Goal: Use online tool/utility

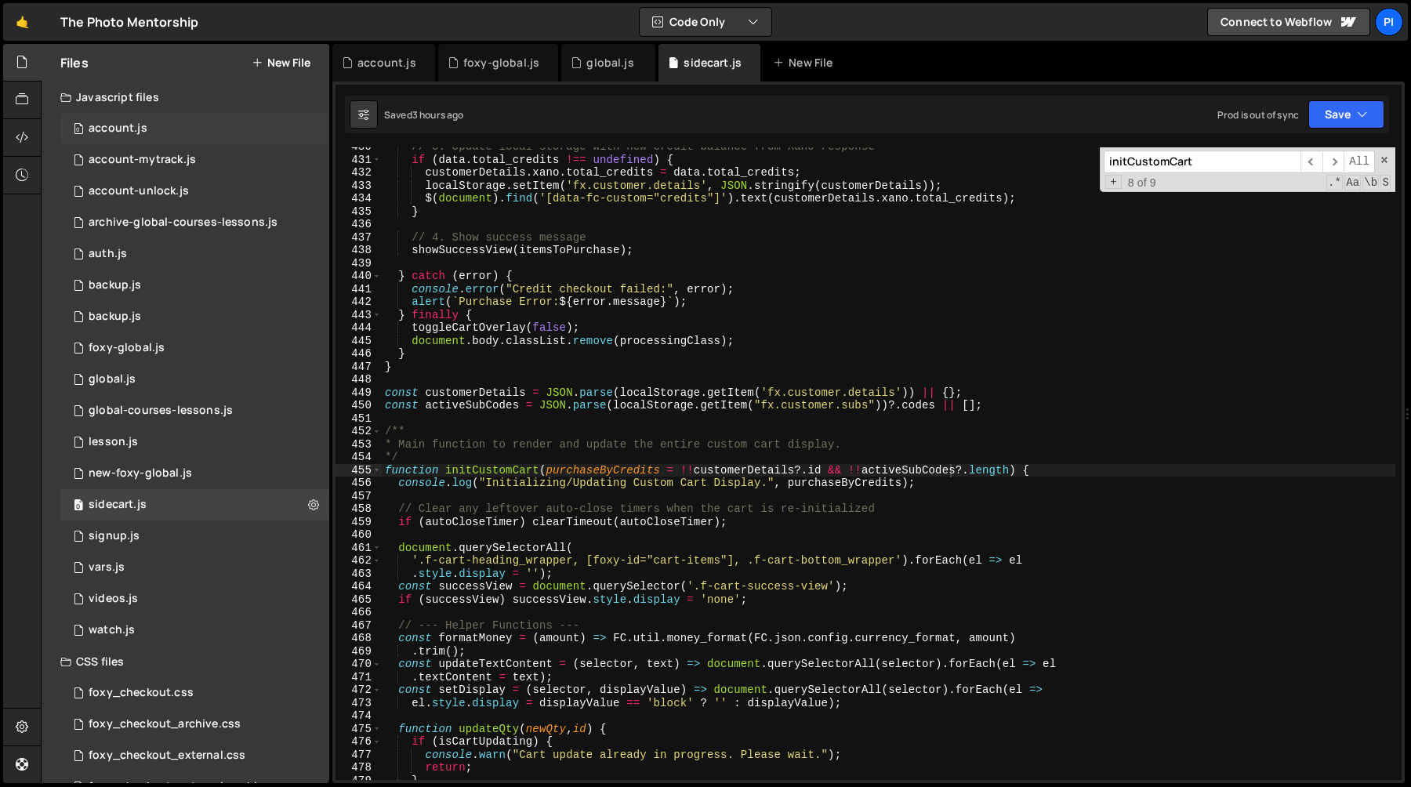
click at [186, 126] on div "0 account.js 0" at bounding box center [194, 128] width 269 height 31
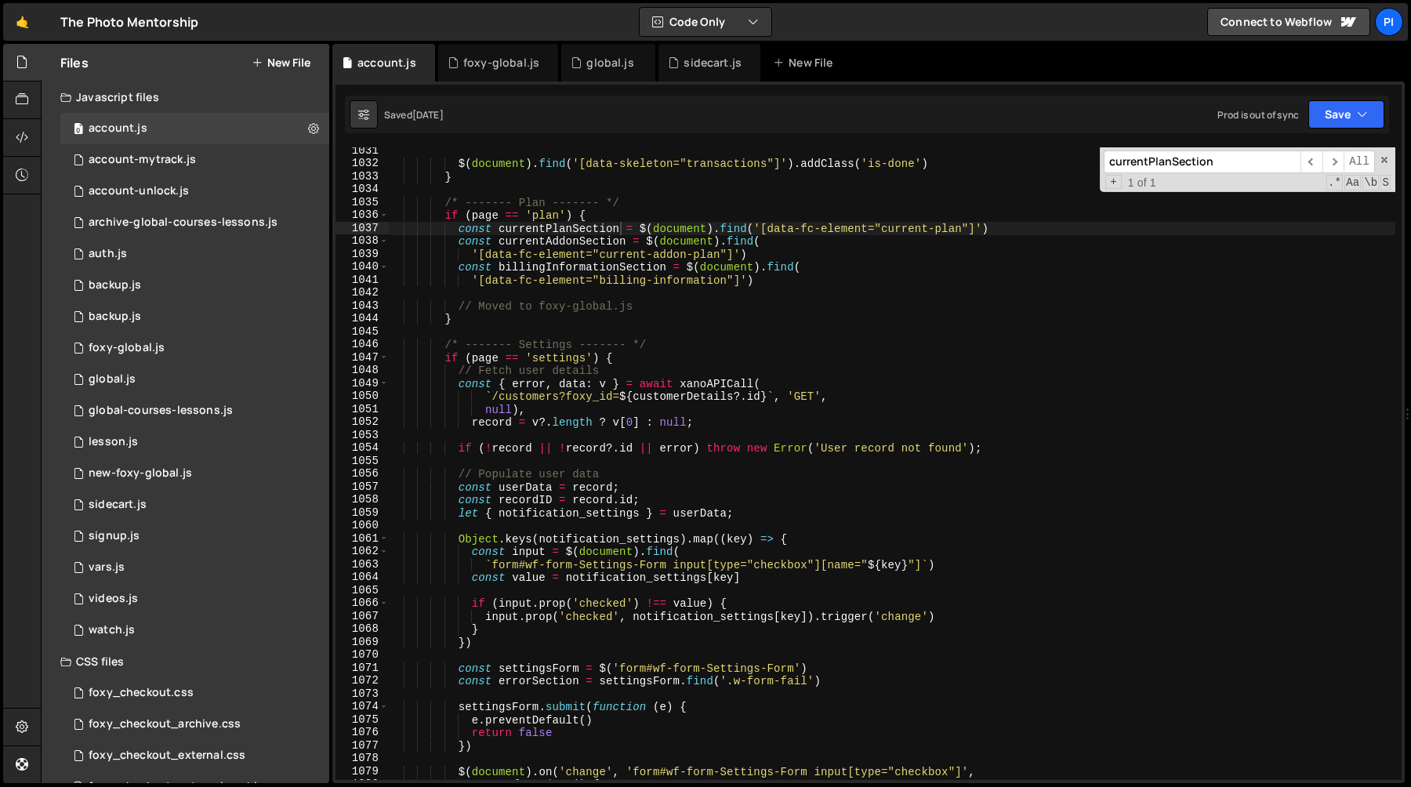
scroll to position [13244, 0]
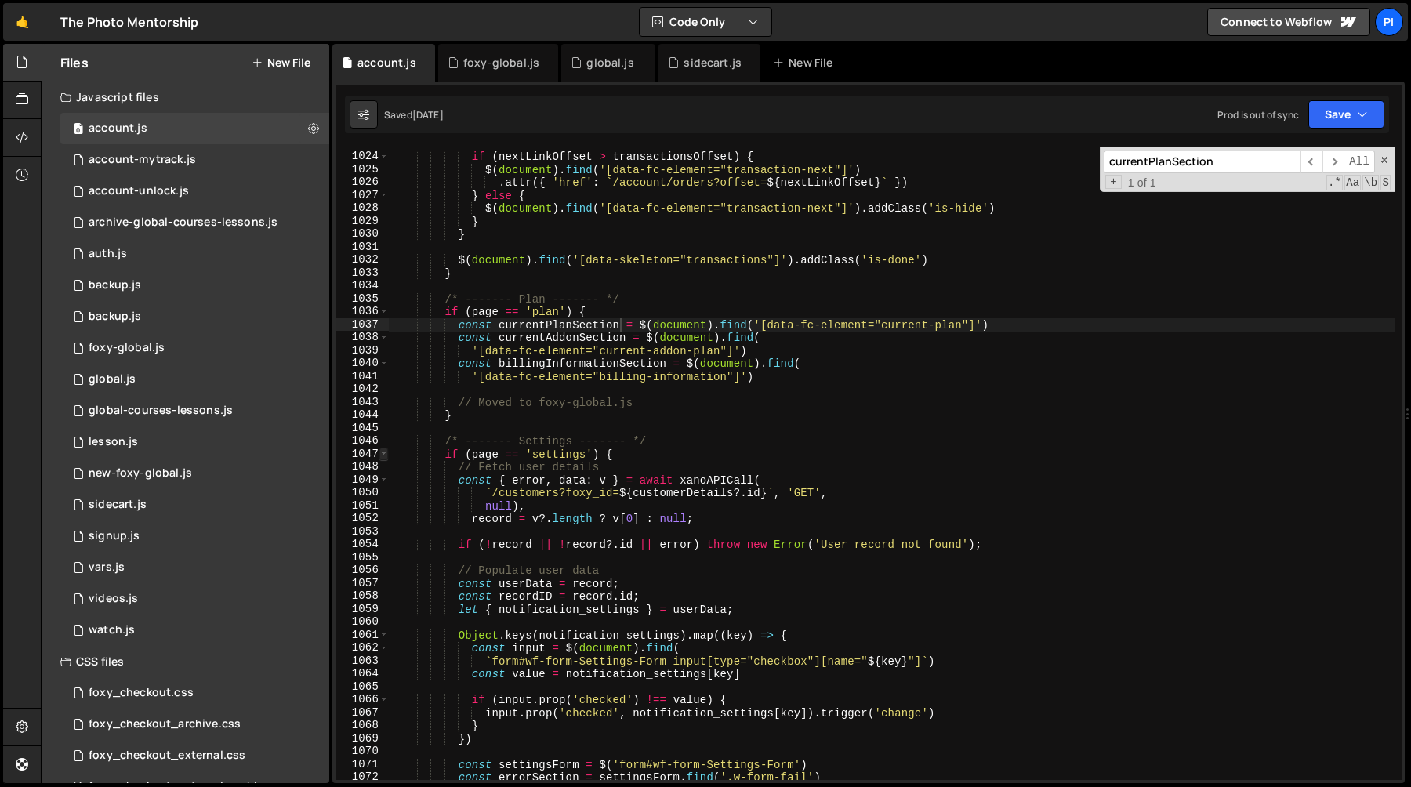
click at [385, 453] on span at bounding box center [383, 454] width 9 height 13
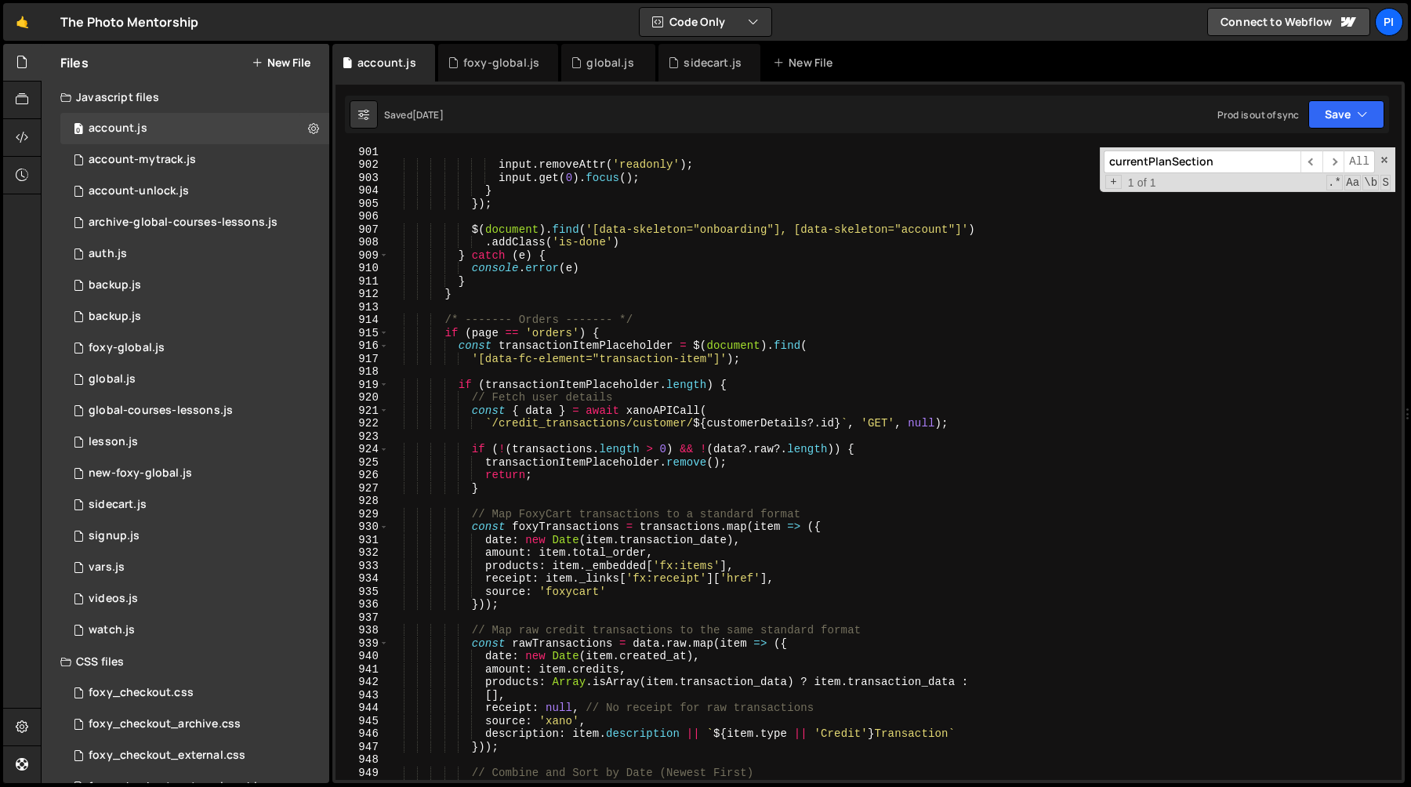
scroll to position [11618, 0]
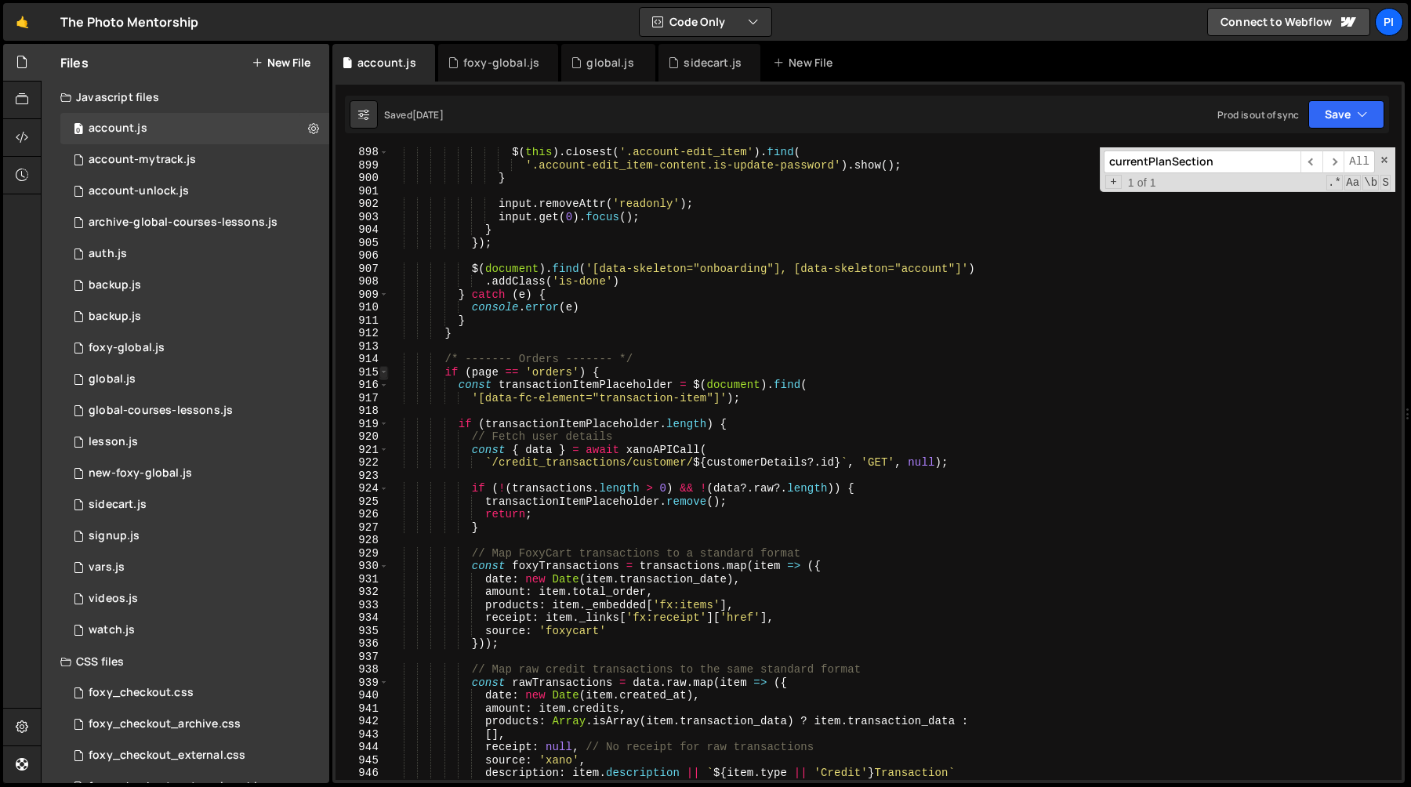
click at [383, 374] on span at bounding box center [383, 372] width 9 height 13
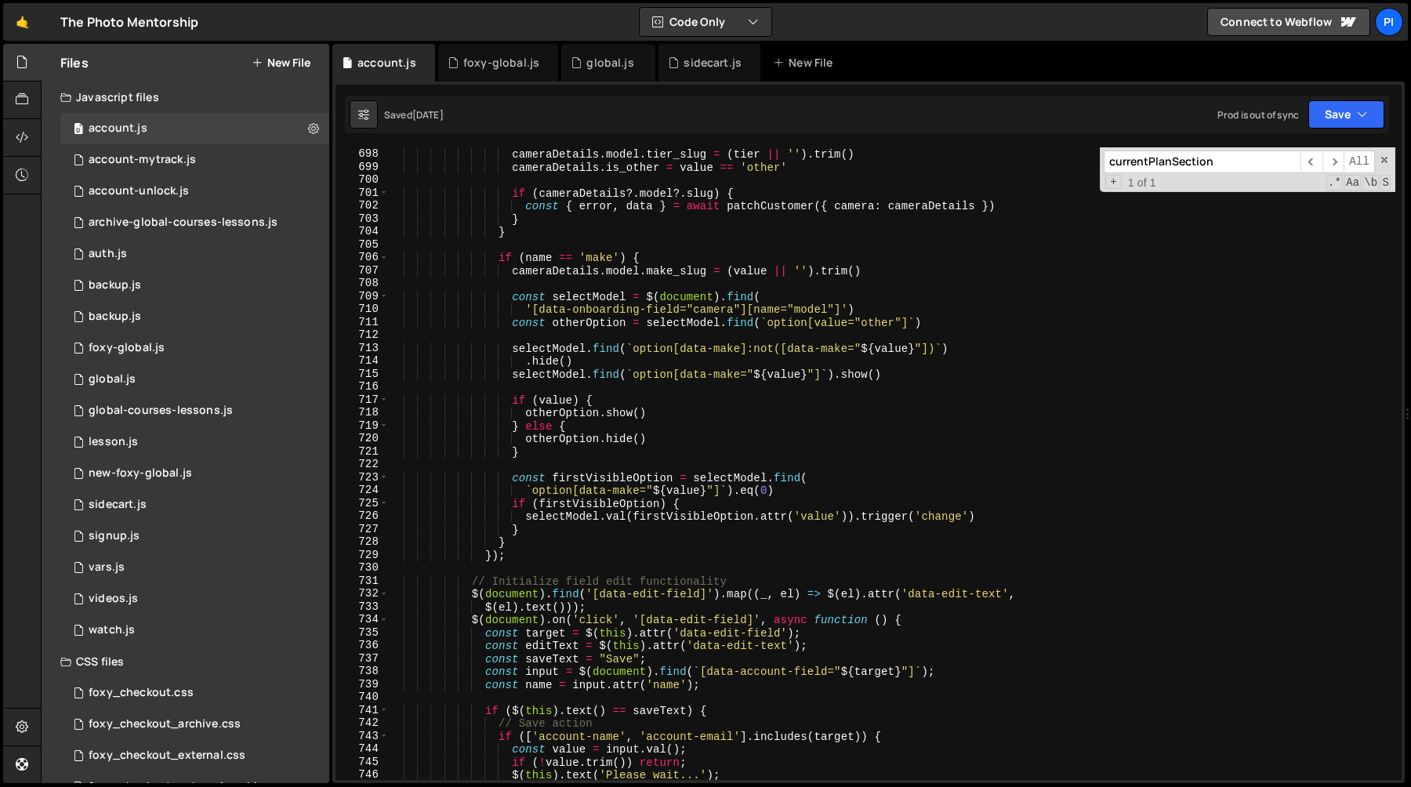
scroll to position [9034, 0]
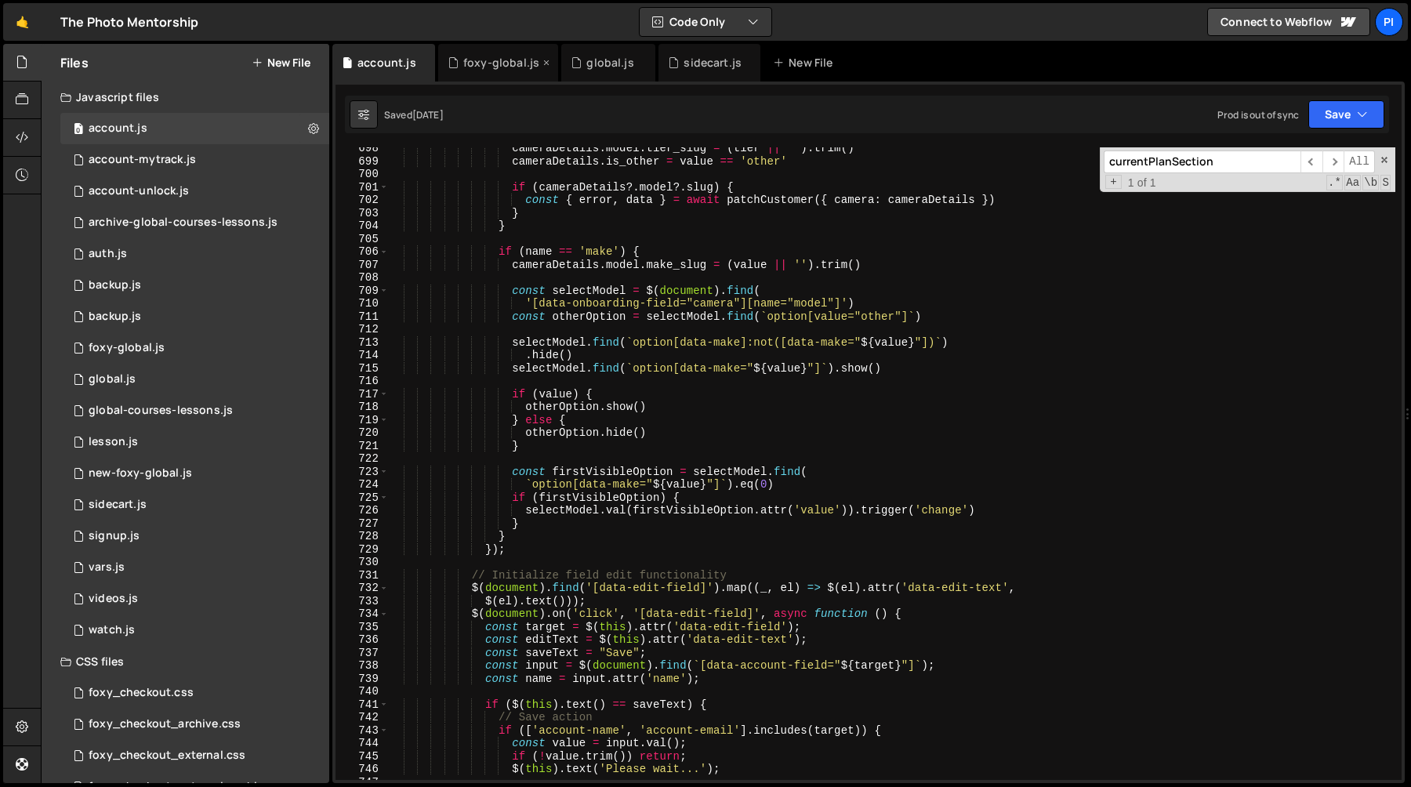
click at [463, 61] on div "foxy-global.js" at bounding box center [501, 63] width 76 height 16
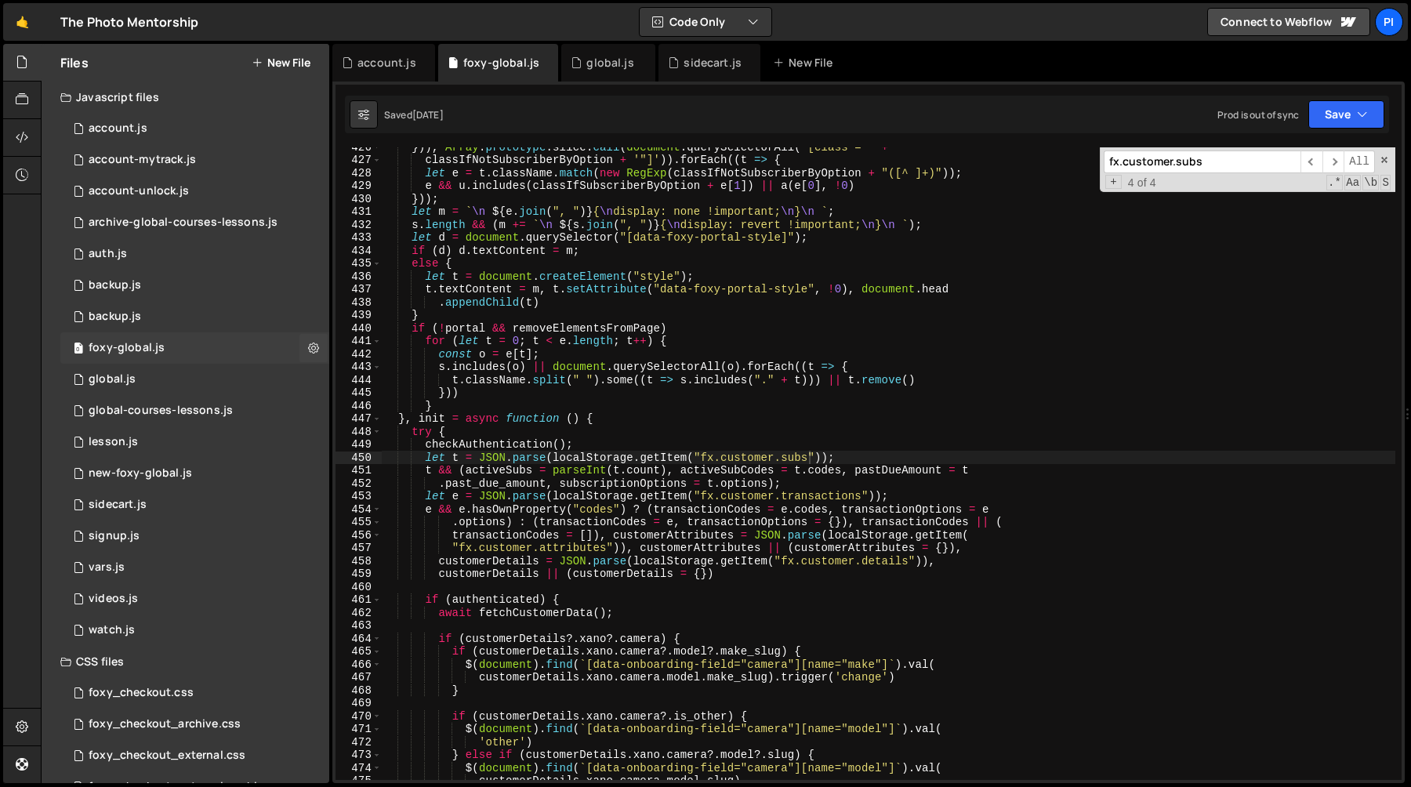
scroll to position [813, 0]
click at [174, 391] on div "0 global.js 0" at bounding box center [194, 379] width 269 height 31
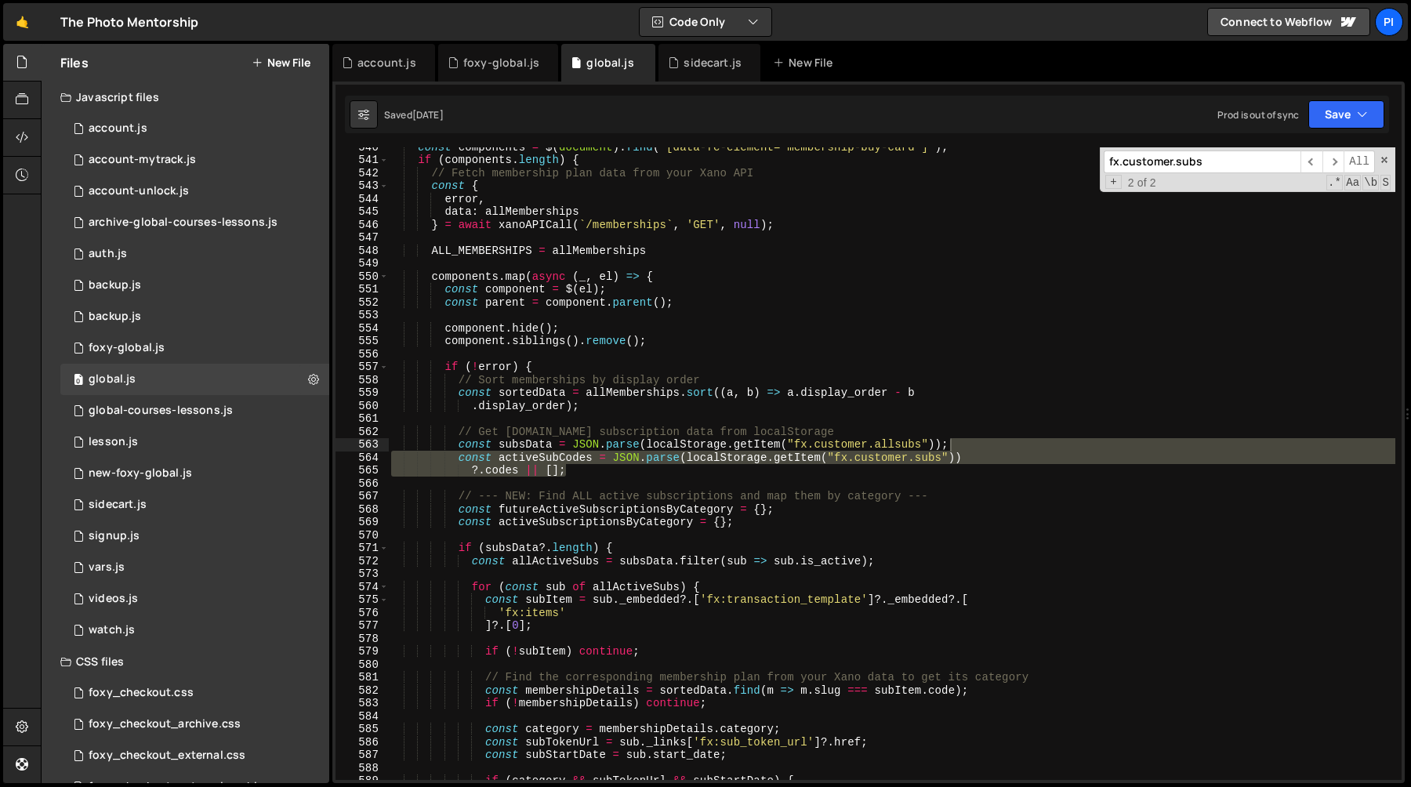
scroll to position [0, 0]
type textarea "const subsData = JSON.parse(localStorage.getItem("fx.customer.allsubs"));"
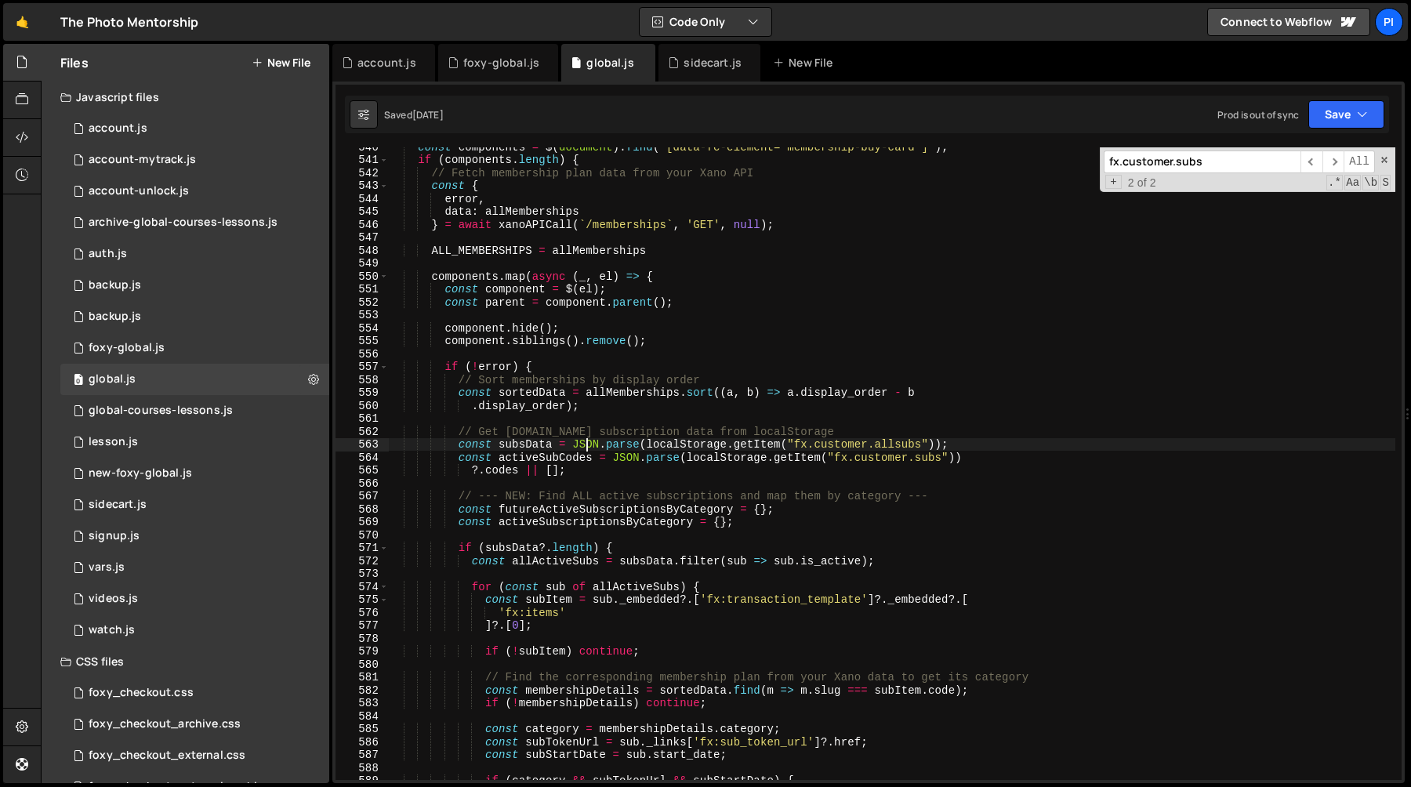
click at [585, 439] on div "const components = $ ( document ) . find ( '[data-fc-element="membership-buy-ca…" at bounding box center [891, 469] width 1007 height 659
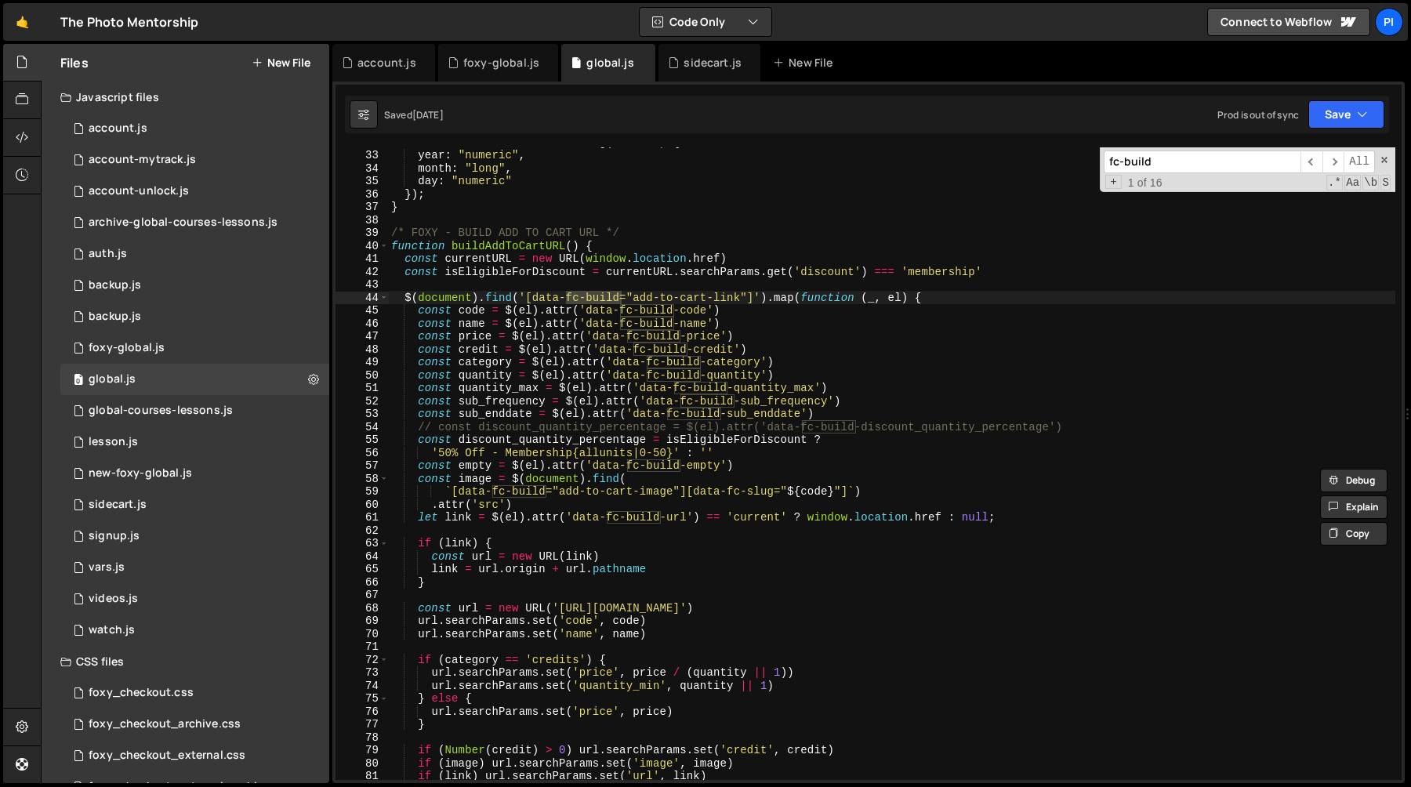
scroll to position [422, 0]
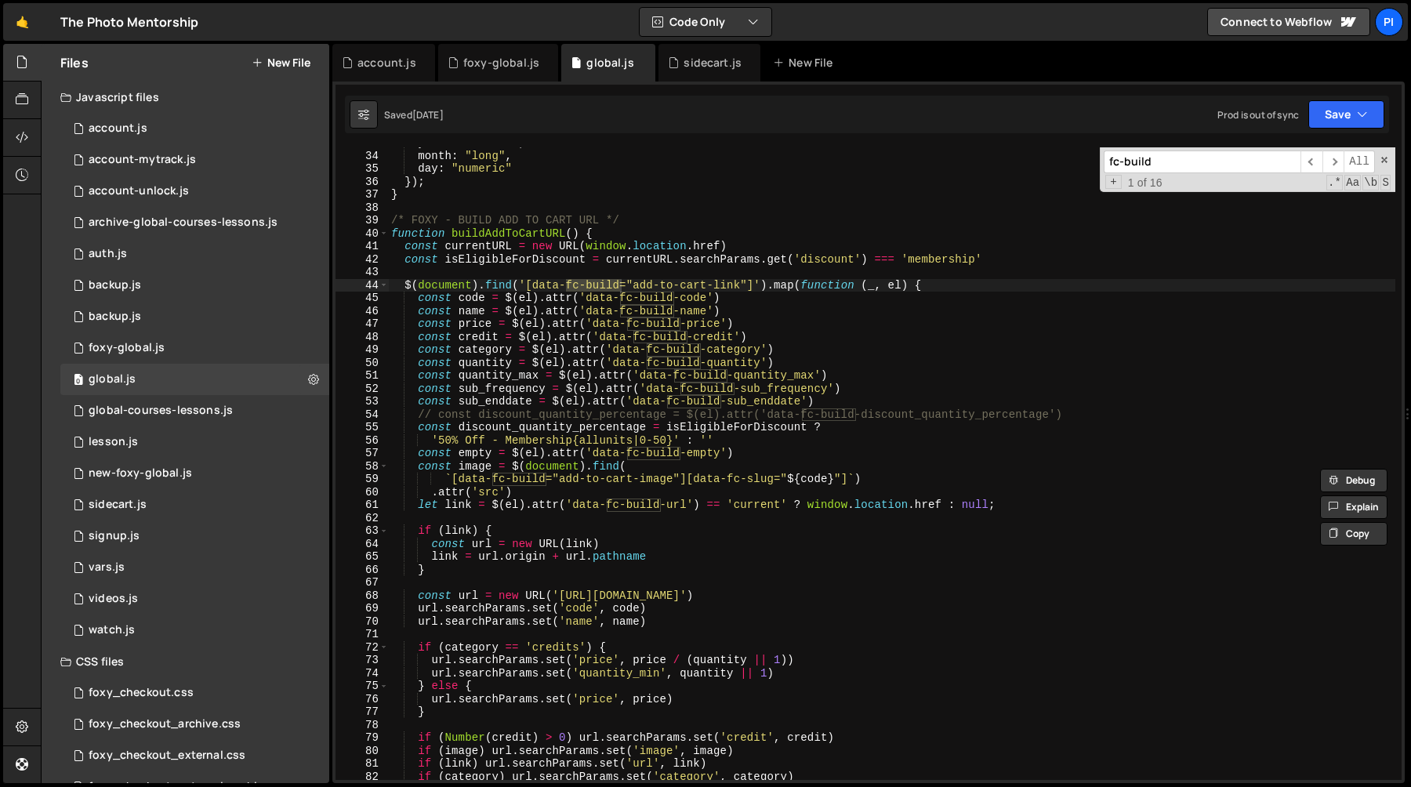
type input "fc-build"
type textarea "const discount_quantity_percentage = isEligibleForDiscount ?"
click at [532, 426] on div "year : "numeric" , month : "long" , day : "numeric" }) ; } /* FOXY - BUILD ADD …" at bounding box center [891, 465] width 1007 height 659
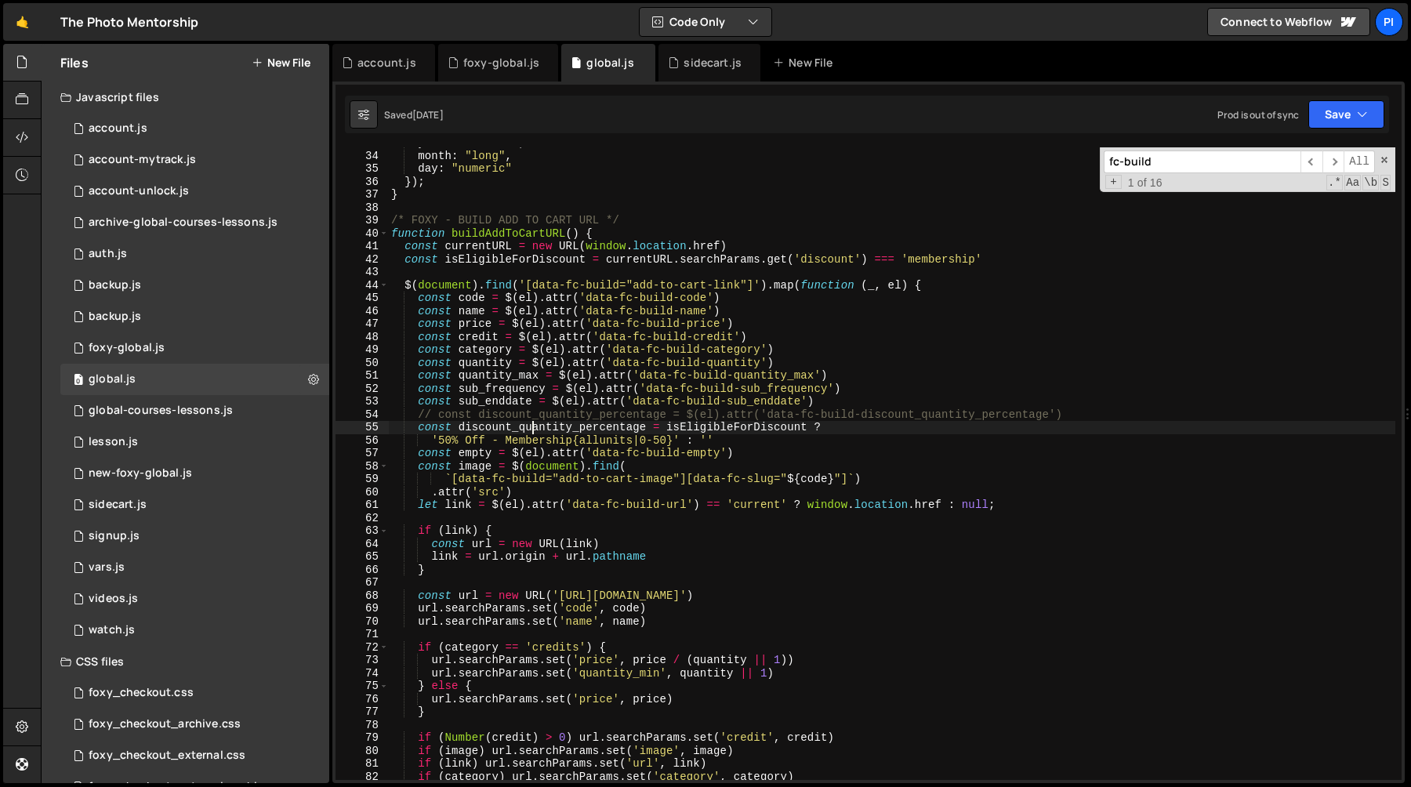
click at [532, 426] on div "year : "numeric" , month : "long" , day : "numeric" }) ; } /* FOXY - BUILD ADD …" at bounding box center [891, 465] width 1007 height 659
click at [695, 431] on div "year : "numeric" , month : "long" , day : "numeric" }) ; } /* FOXY - BUILD ADD …" at bounding box center [891, 465] width 1007 height 659
click at [575, 430] on div "year : "numeric" , month : "long" , day : "numeric" }) ; } /* FOXY - BUILD ADD …" at bounding box center [891, 465] width 1007 height 659
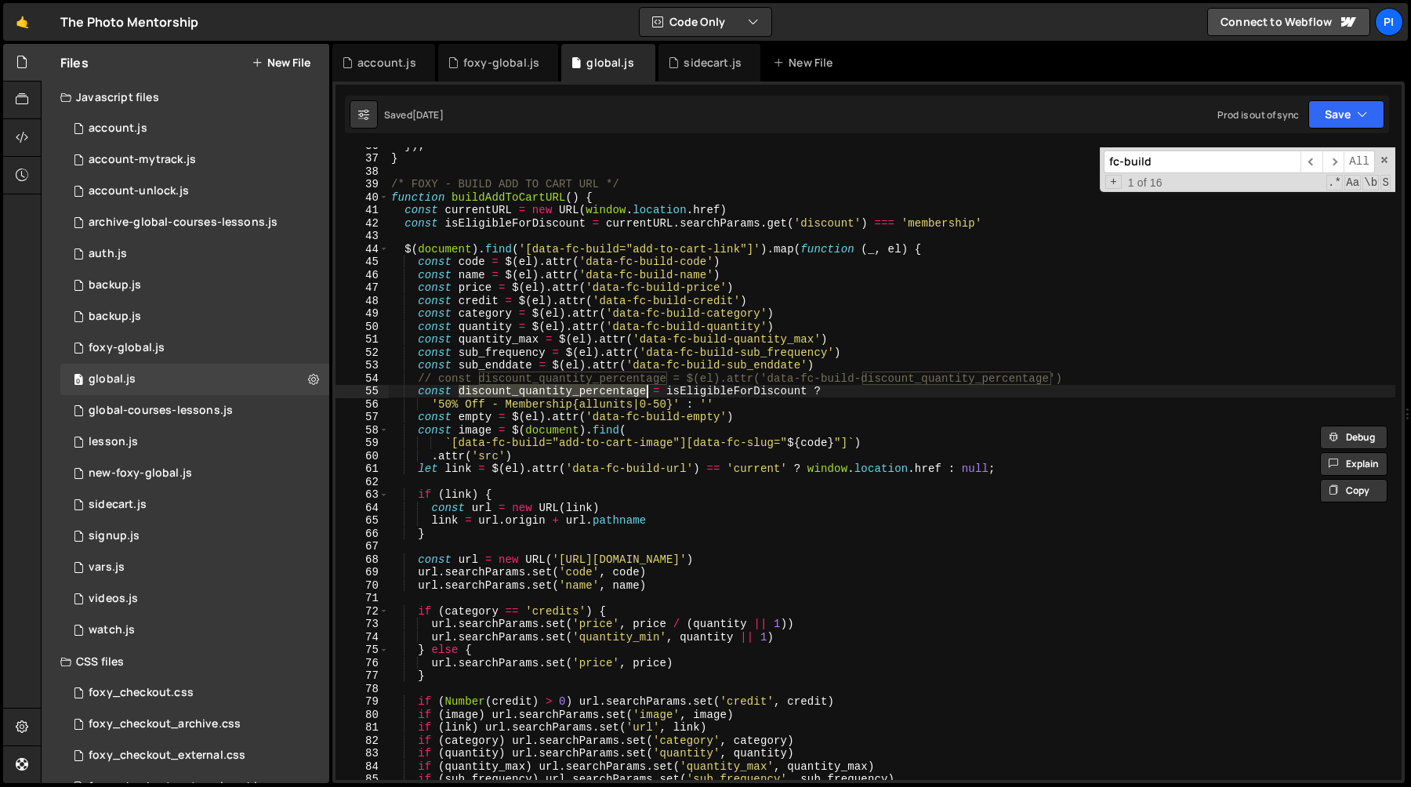
scroll to position [463, 0]
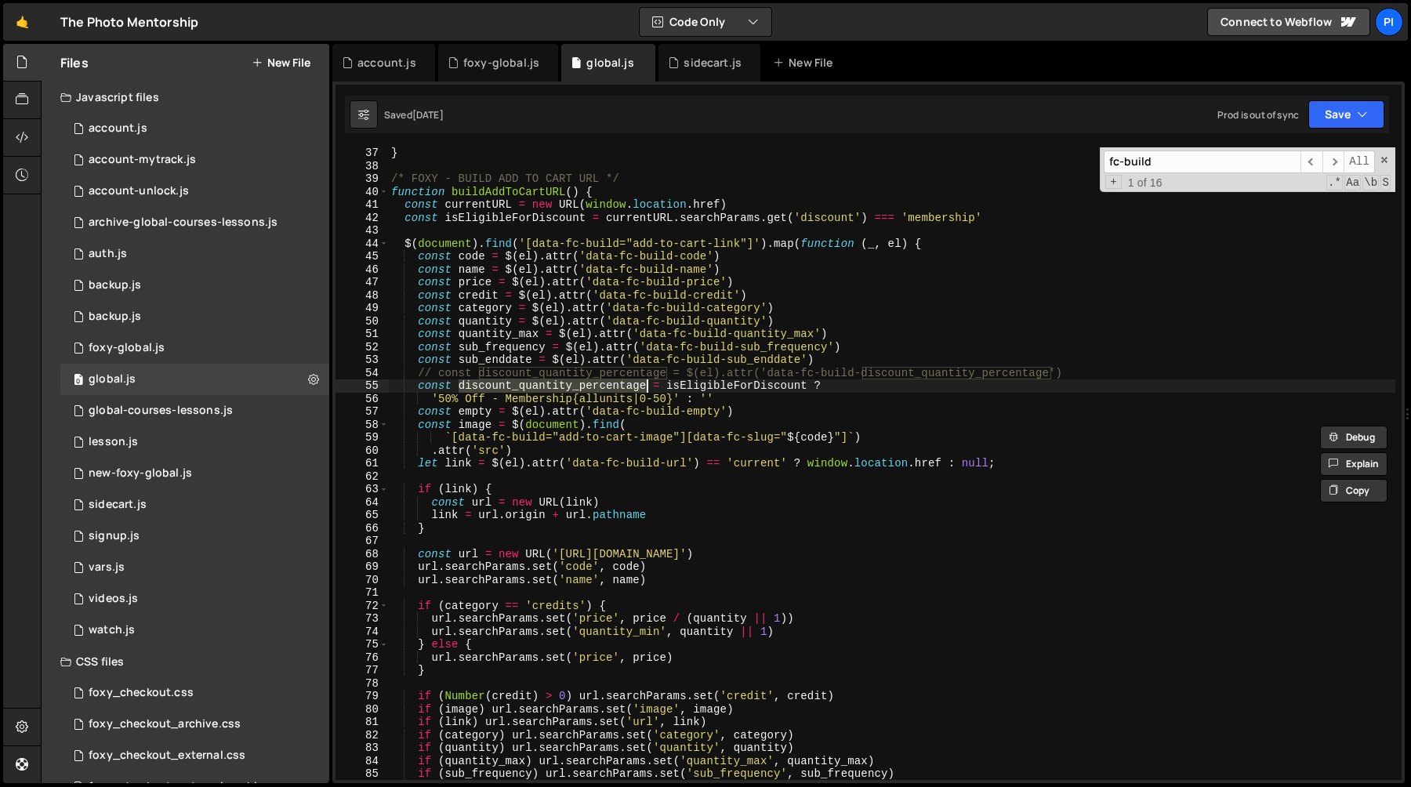
click at [549, 390] on div "} /* FOXY - BUILD ADD TO CART URL */ function buildAddToCartURL ( ) { const cur…" at bounding box center [891, 463] width 1007 height 633
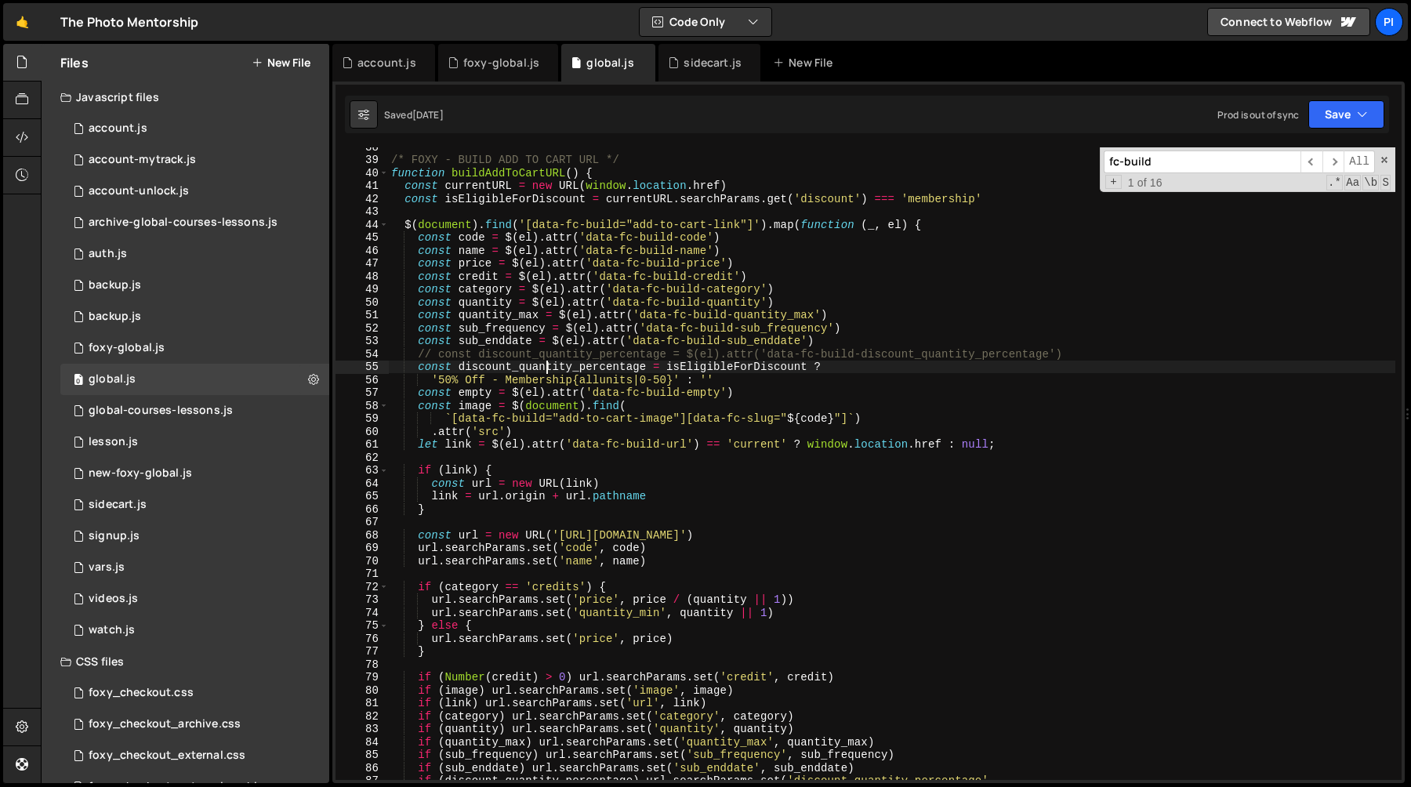
click at [468, 366] on div "/* FOXY - BUILD ADD TO CART URL */ function buildAddToCartURL ( ) { const curre…" at bounding box center [891, 469] width 1007 height 659
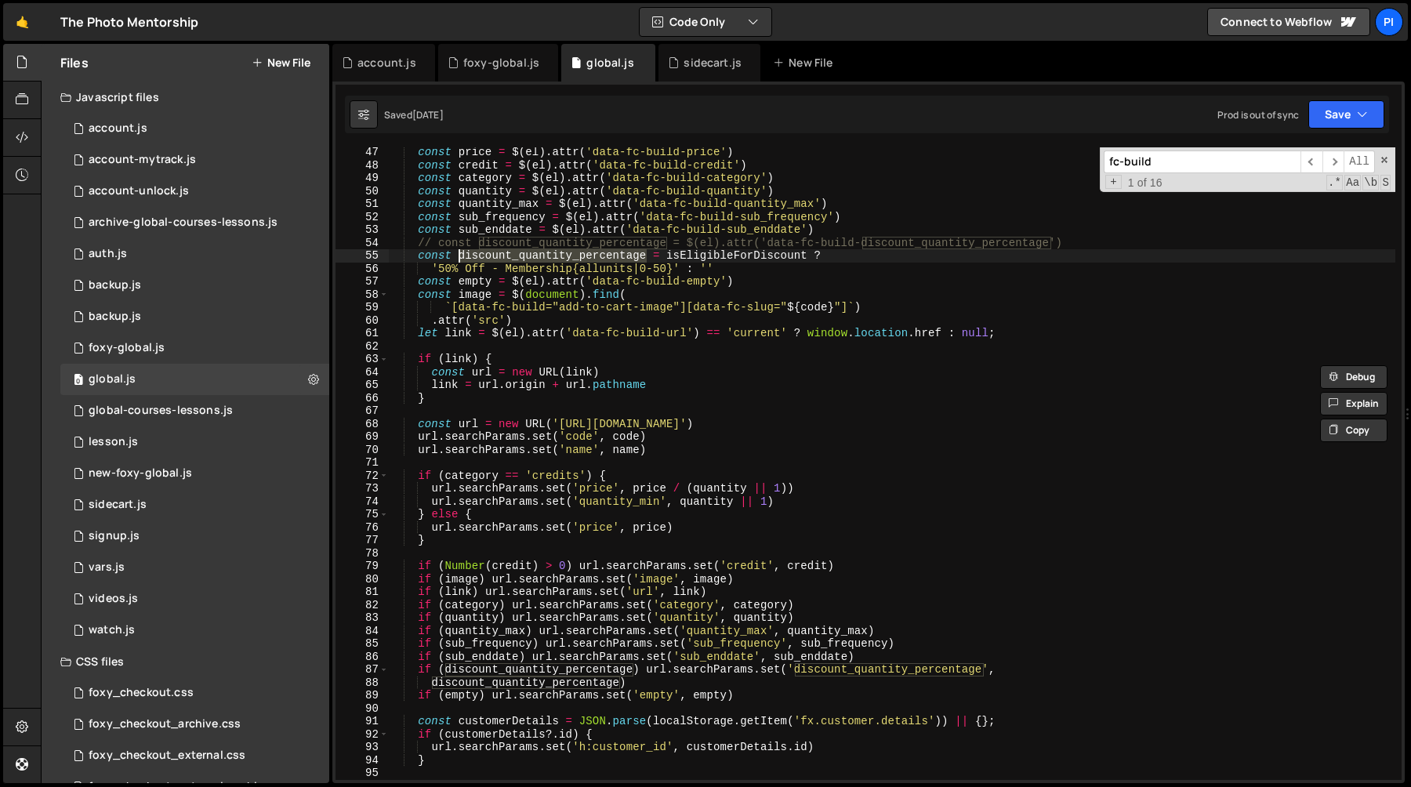
scroll to position [591, 0]
click at [1340, 165] on span "​" at bounding box center [1334, 162] width 22 height 23
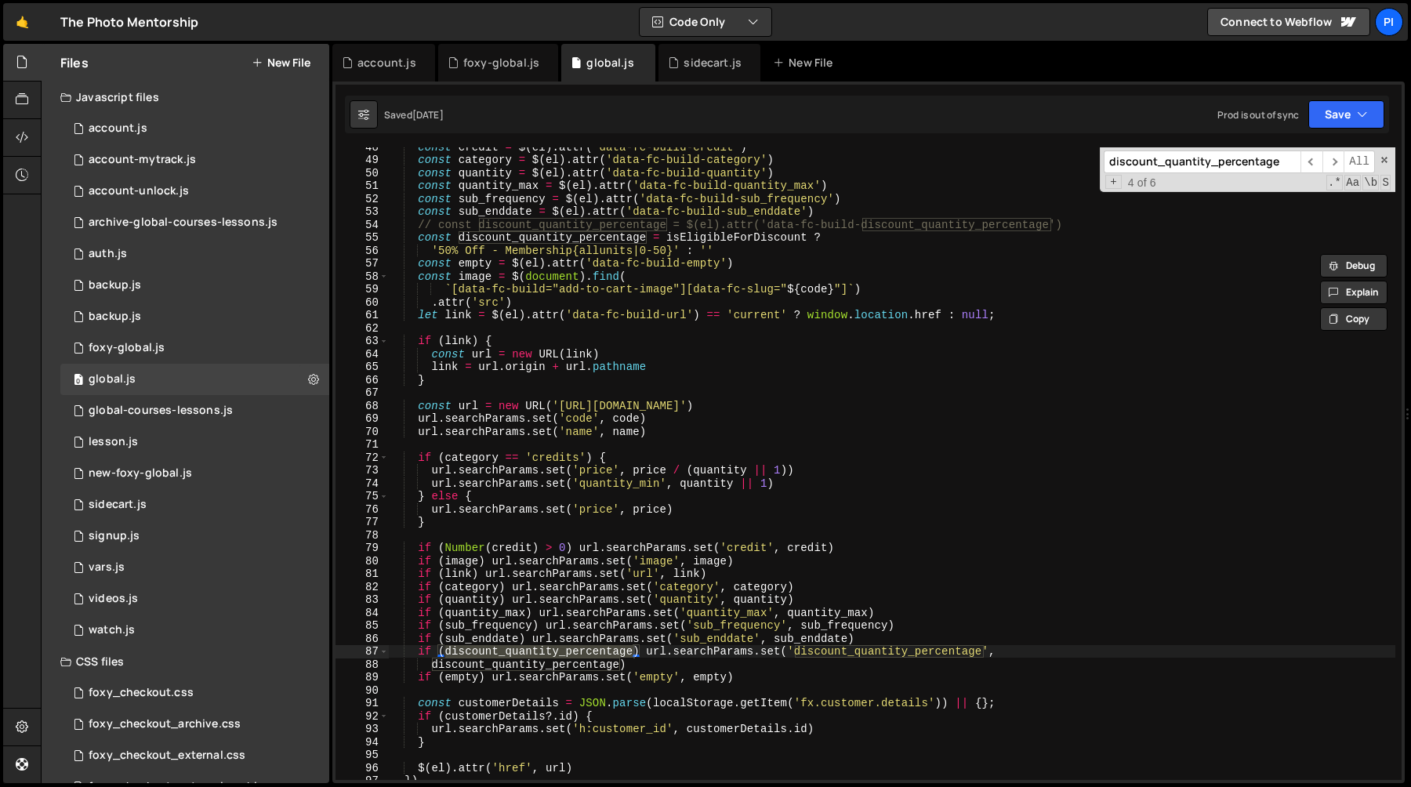
scroll to position [593, 0]
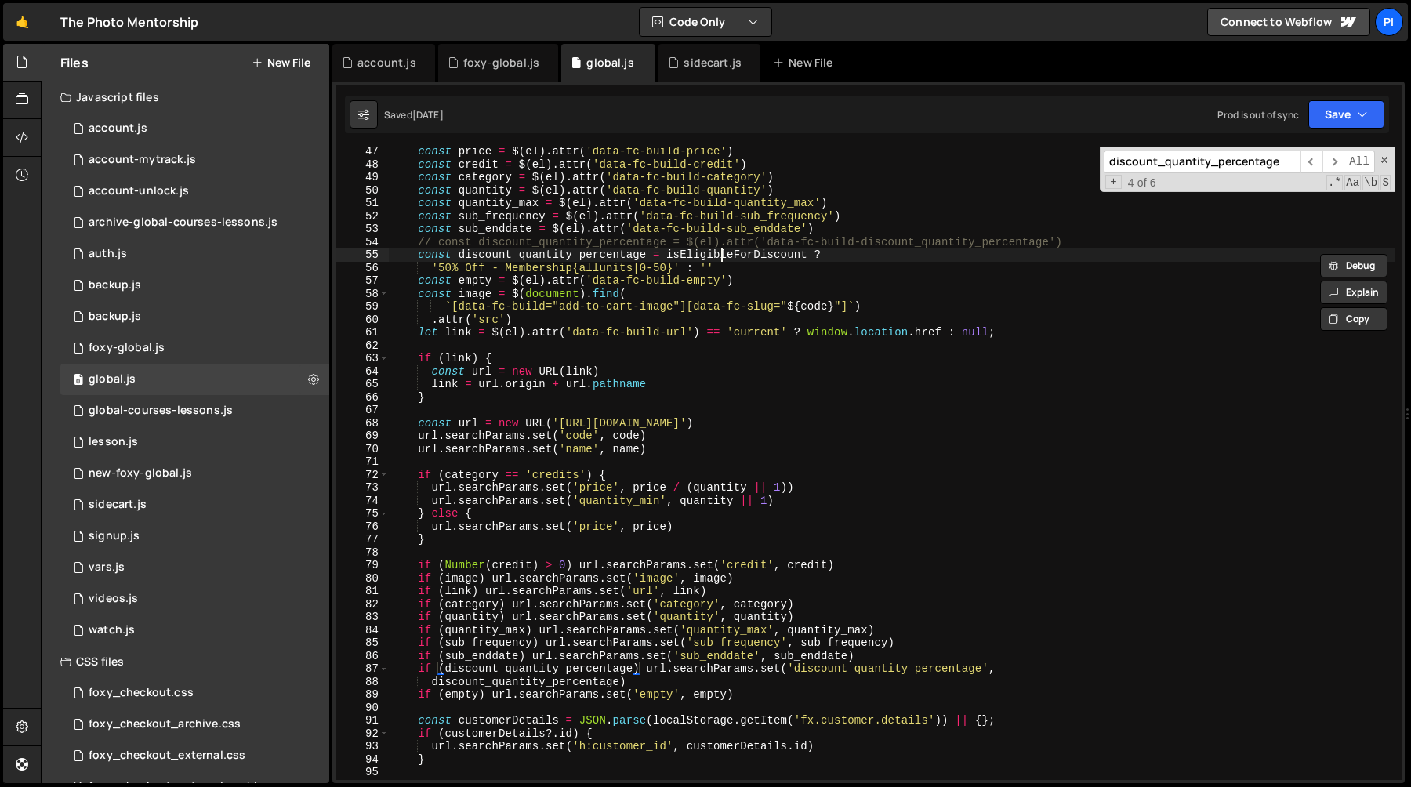
click at [722, 251] on div "const price = $ ( el ) . attr ( 'data-fc-build-price' ) const credit = $ ( el )…" at bounding box center [891, 474] width 1007 height 659
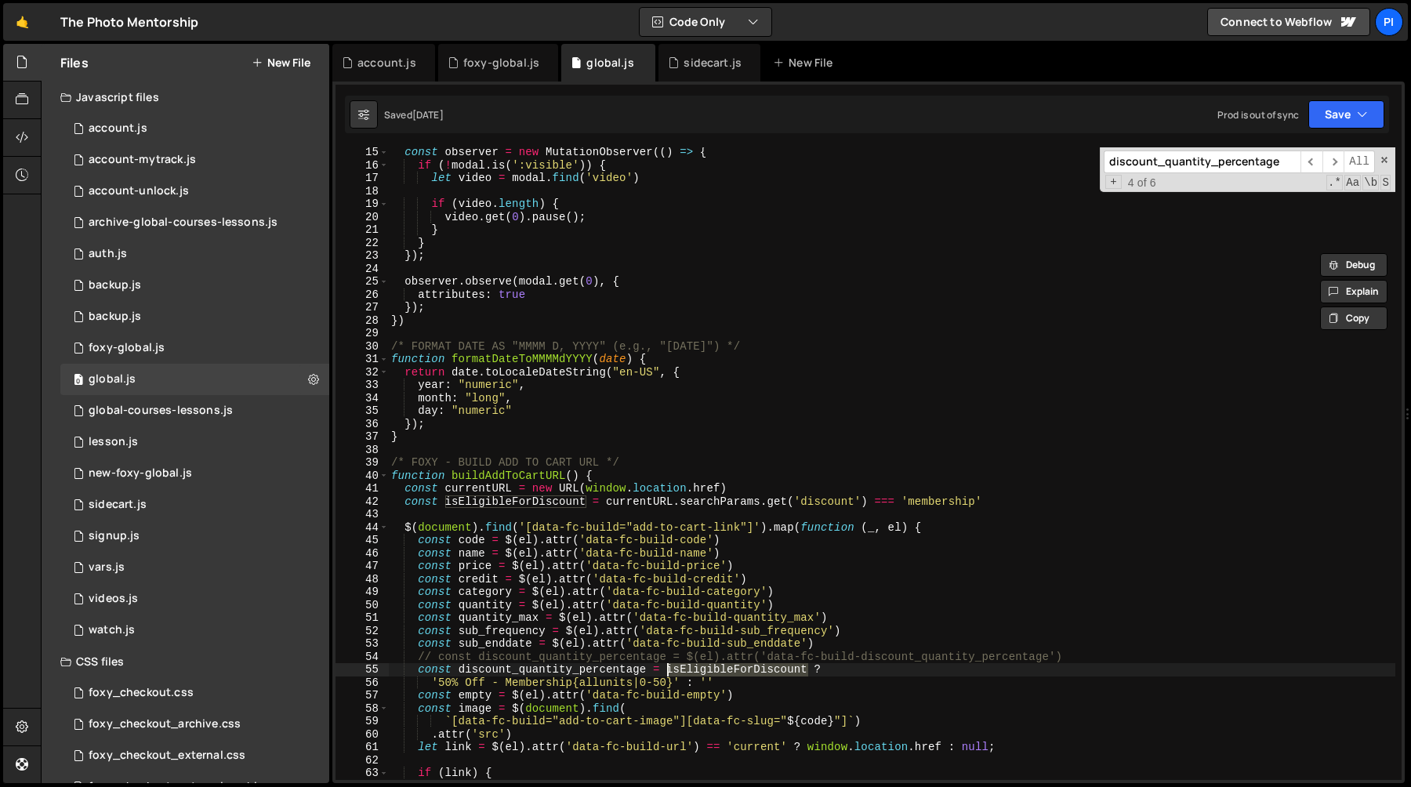
scroll to position [181, 0]
type input "isEligibleForDiscount"
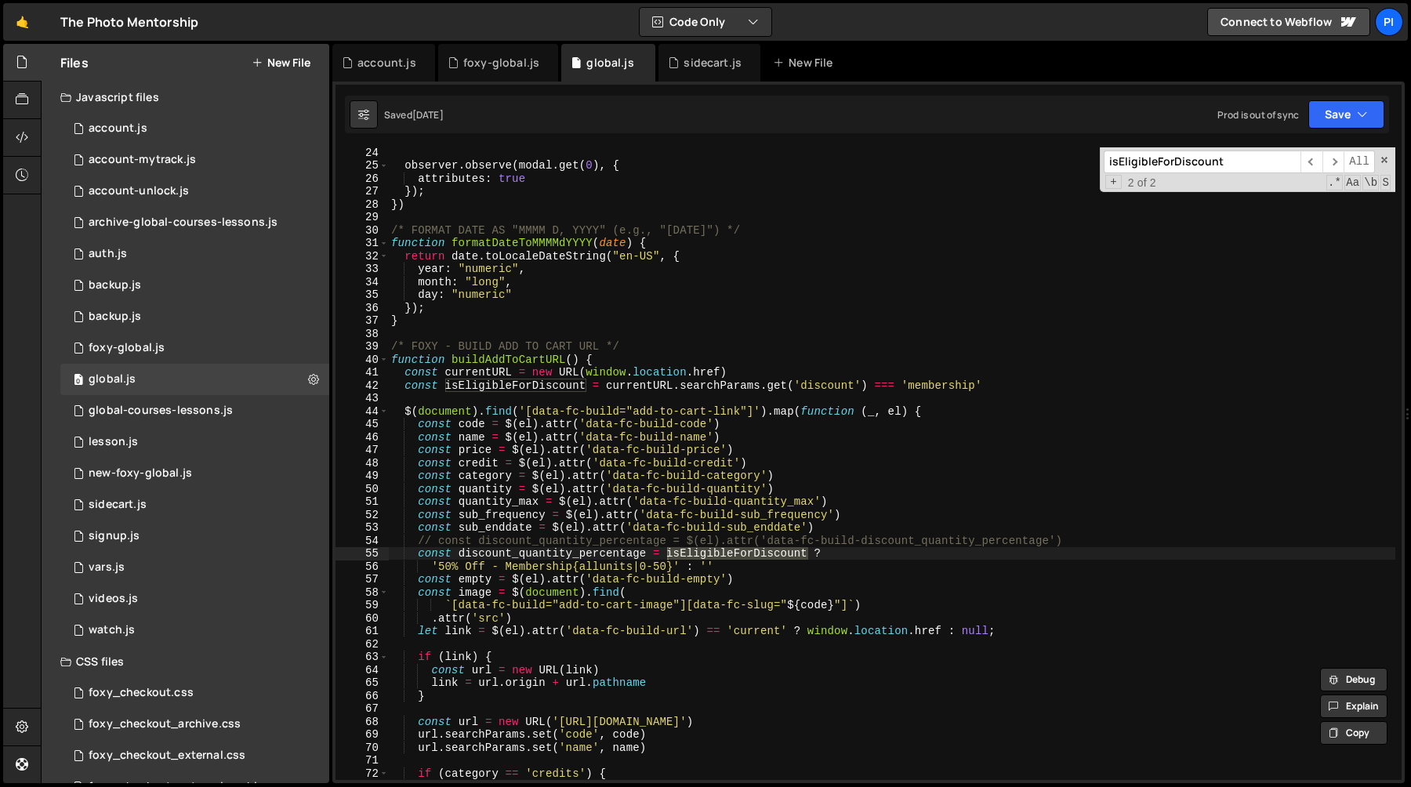
type textarea "'50% Off - Membership{allunits|0-50}' : ''"
click at [993, 569] on div "observer . observe ( modal . get ( 0 ) , { attributes : true }) ; }) /* FORMAT …" at bounding box center [891, 475] width 1007 height 659
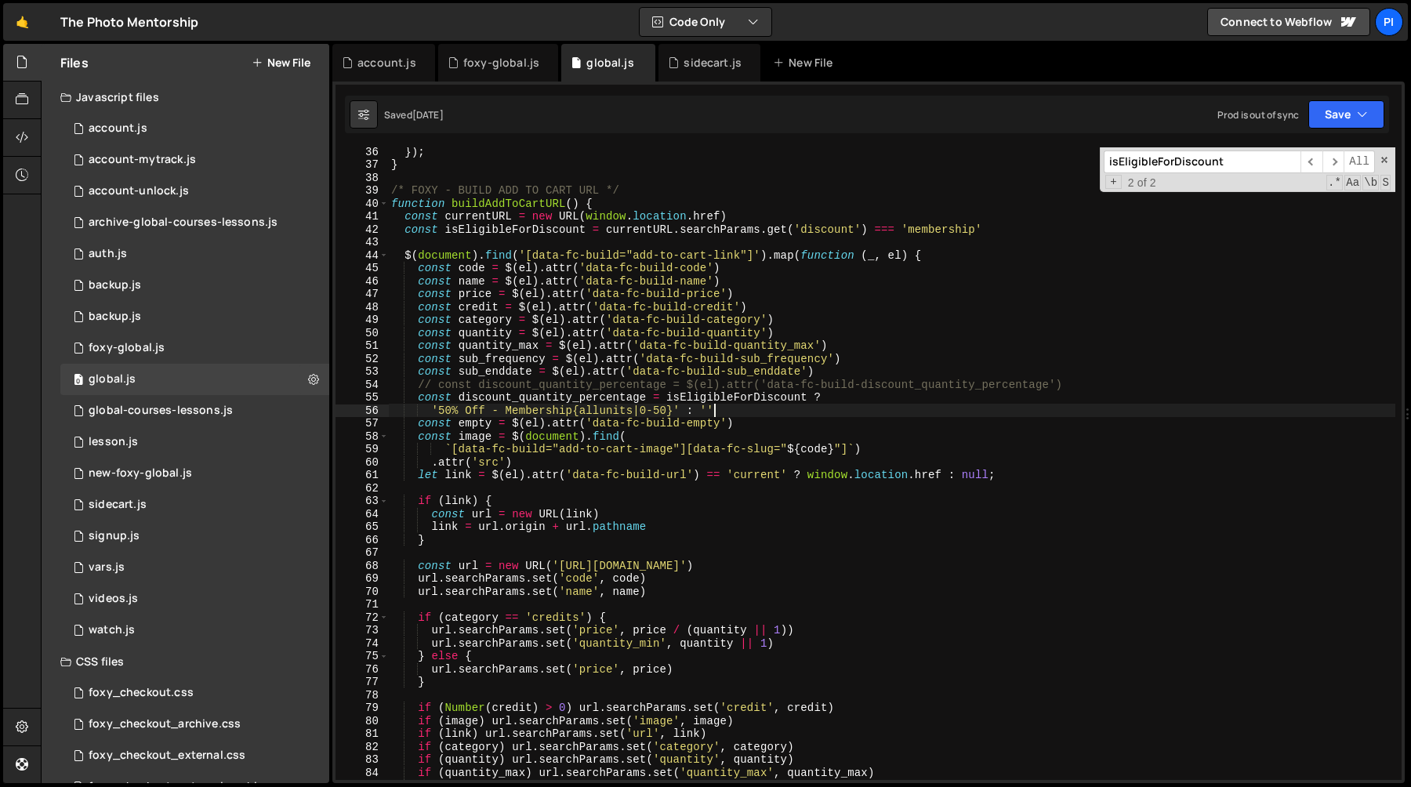
scroll to position [454, 0]
